Goal: Browse casually

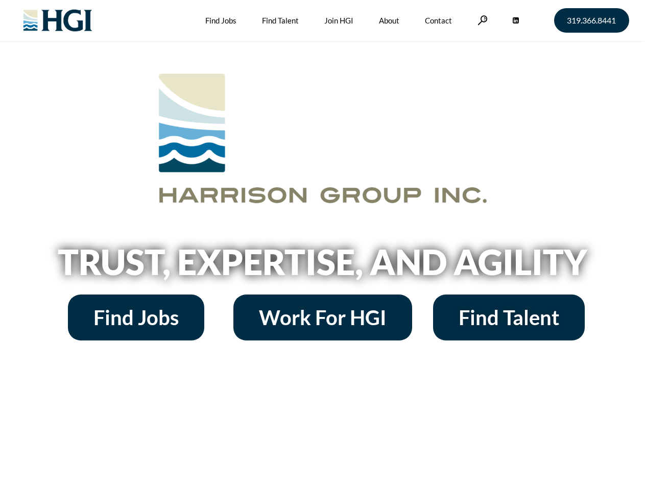
click at [322, 245] on h2 "Trust, Expertise, and Agility" at bounding box center [323, 262] width 582 height 35
click at [481, 20] on link at bounding box center [483, 20] width 10 height 10
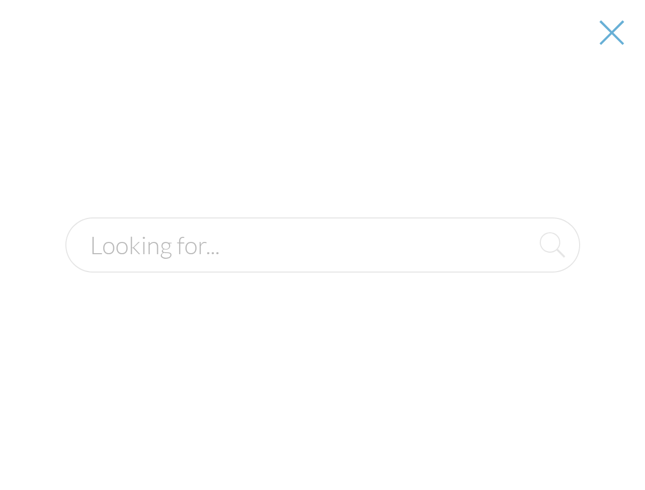
click at [322, 266] on h2 "Trust, Expertise, and Agility" at bounding box center [323, 262] width 582 height 35
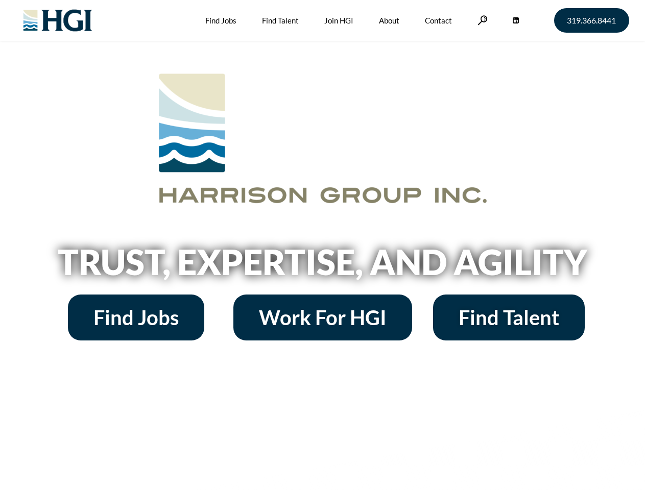
click at [322, 245] on h2 "Trust, Expertise, and Agility" at bounding box center [323, 262] width 582 height 35
click at [481, 20] on link at bounding box center [483, 20] width 10 height 10
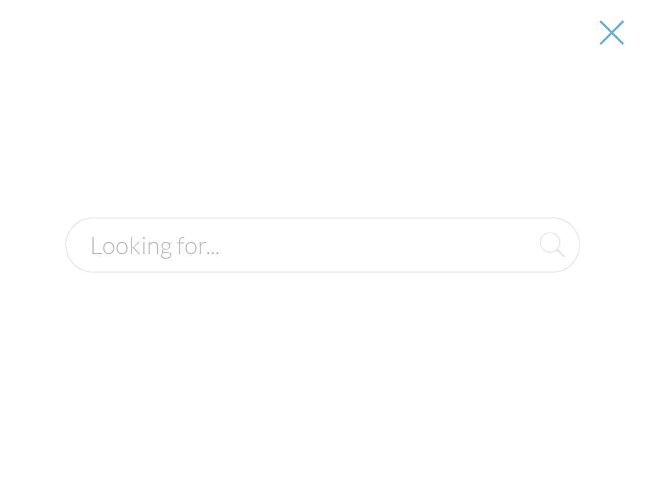
click at [322, 266] on h2 "Trust, Expertise, and Agility" at bounding box center [323, 262] width 582 height 35
